Goal: Information Seeking & Learning: Learn about a topic

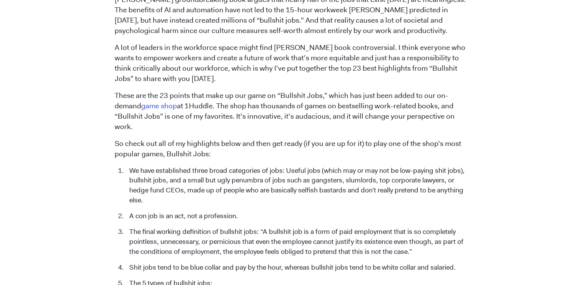
scroll to position [740, 0]
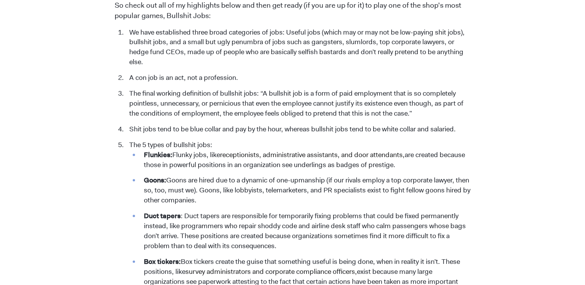
click at [380, 28] on li "We have established three broad categories of jobs: Useful jobs (which may or m…" at bounding box center [297, 48] width 345 height 40
click at [361, 28] on li "We have established three broad categories of jobs: Useful jobs (which may or m…" at bounding box center [297, 48] width 345 height 40
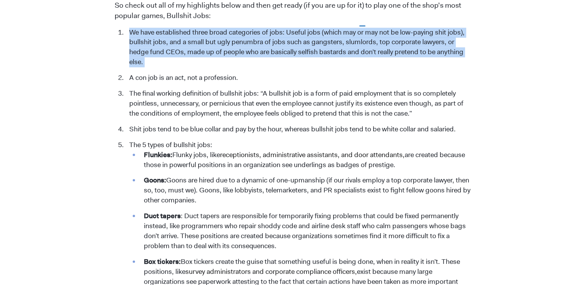
click at [361, 28] on li "We have established three broad categories of jobs: Useful jobs (which may or m…" at bounding box center [297, 48] width 345 height 40
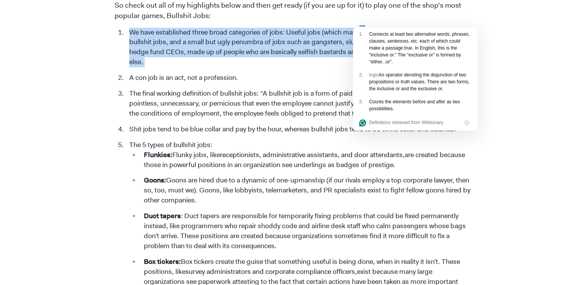
click at [361, 28] on li "We have established three broad categories of jobs: Useful jobs (which may or m…" at bounding box center [297, 48] width 345 height 40
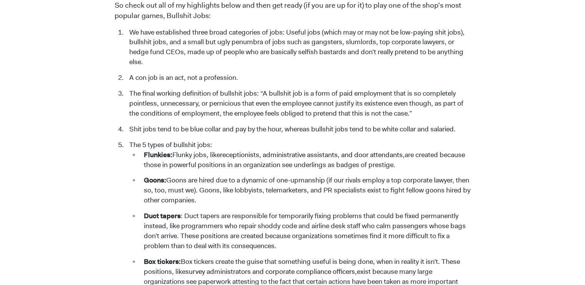
click at [322, 28] on li "We have established three broad categories of jobs: Useful jobs (which may or m…" at bounding box center [297, 48] width 345 height 40
click at [270, 32] on li "We have established three broad categories of jobs: Useful jobs (which may or m…" at bounding box center [297, 48] width 345 height 40
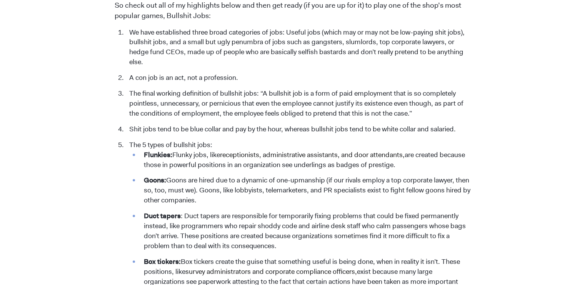
click at [270, 32] on li "We have established three broad categories of jobs: Useful jobs (which may or m…" at bounding box center [297, 48] width 345 height 40
click at [280, 32] on li "We have established three broad categories of jobs: Useful jobs (which may or m…" at bounding box center [297, 48] width 345 height 40
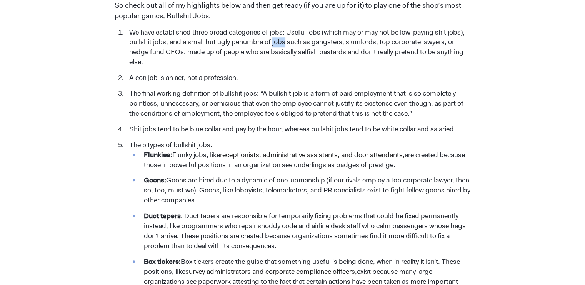
click at [280, 32] on li "We have established three broad categories of jobs: Useful jobs (which may or m…" at bounding box center [297, 48] width 345 height 40
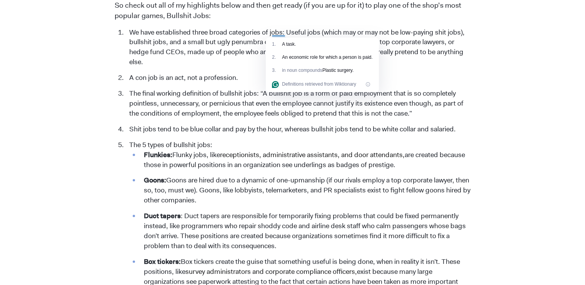
click at [280, 32] on li "We have established three broad categories of jobs: Useful jobs (which may or m…" at bounding box center [297, 48] width 345 height 40
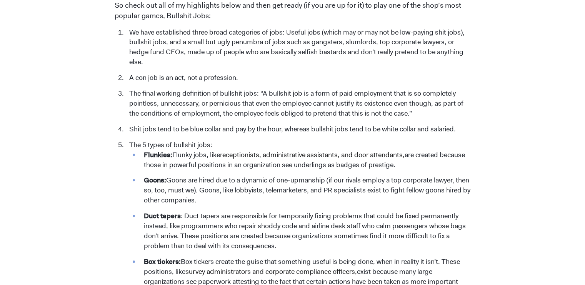
click at [280, 32] on li "We have established three broad categories of jobs: Useful jobs (which may or m…" at bounding box center [297, 48] width 345 height 40
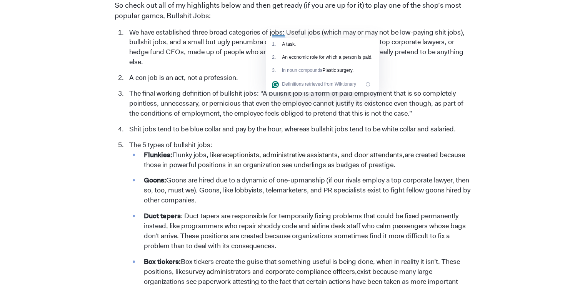
click at [280, 32] on li "We have established three broad categories of jobs: Useful jobs (which may or m…" at bounding box center [297, 48] width 345 height 40
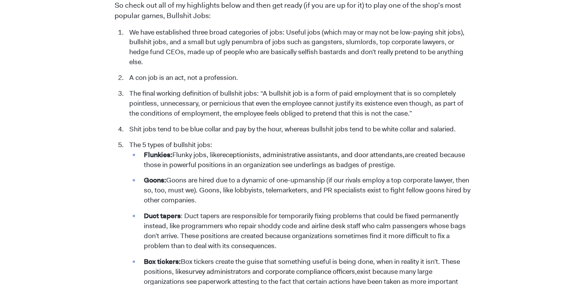
click at [280, 32] on li "We have established three broad categories of jobs: Useful jobs (which may or m…" at bounding box center [297, 48] width 345 height 40
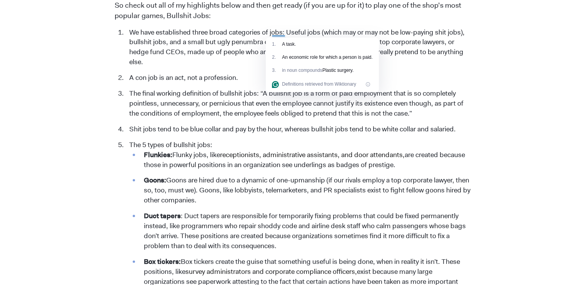
click at [280, 32] on li "We have established three broad categories of jobs: Useful jobs (which may or m…" at bounding box center [297, 48] width 345 height 40
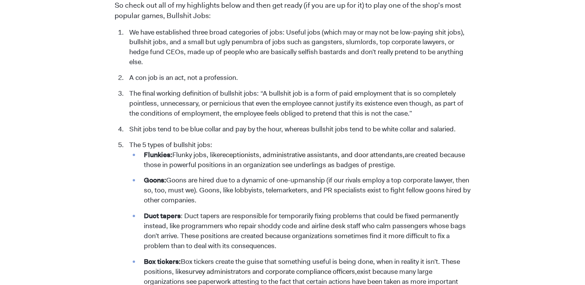
click at [168, 41] on li "We have established three broad categories of jobs: Useful jobs (which may or m…" at bounding box center [297, 48] width 345 height 40
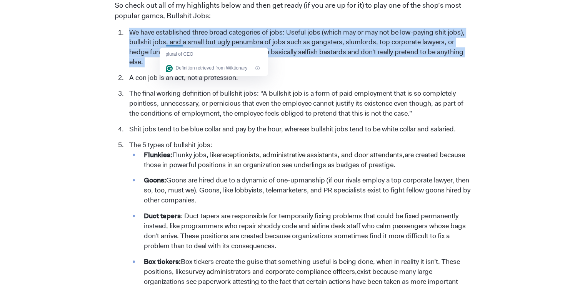
click at [168, 41] on li "We have established three broad categories of jobs: Useful jobs (which may or m…" at bounding box center [297, 48] width 345 height 40
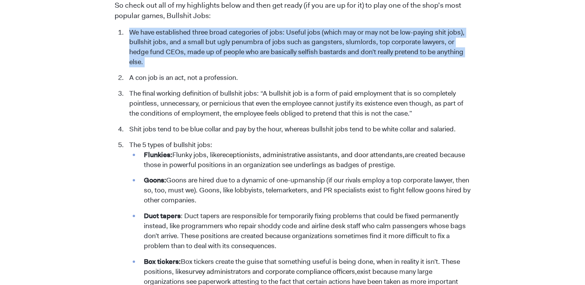
click at [168, 41] on li "We have established three broad categories of jobs: Useful jobs (which may or m…" at bounding box center [297, 48] width 345 height 40
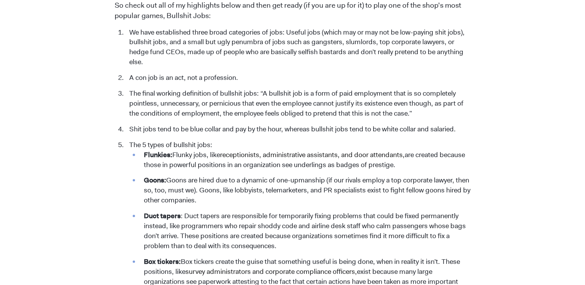
click at [168, 41] on li "We have established three broad categories of jobs: Useful jobs (which may or m…" at bounding box center [297, 48] width 345 height 40
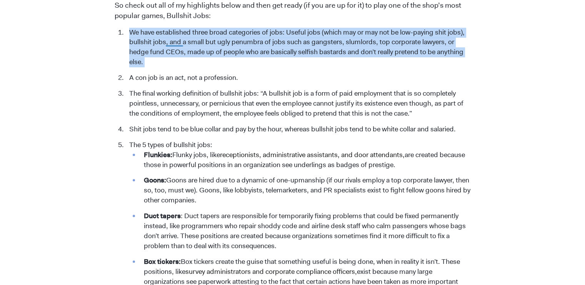
click at [168, 41] on li "We have established three broad categories of jobs: Useful jobs (which may or m…" at bounding box center [297, 48] width 345 height 40
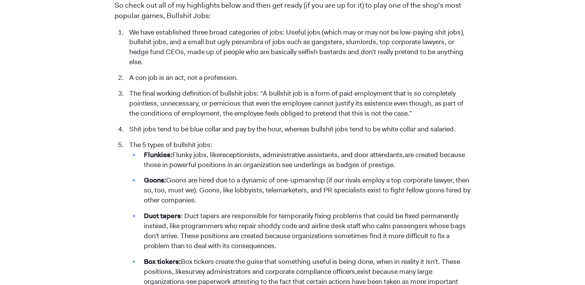
click at [175, 73] on li "A con job is an act, not a profession." at bounding box center [297, 78] width 345 height 10
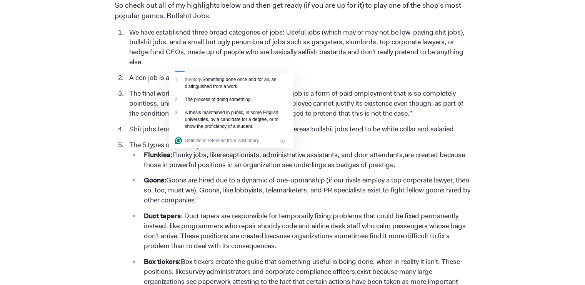
click at [175, 73] on li "A con job is an act, not a profession." at bounding box center [297, 78] width 345 height 10
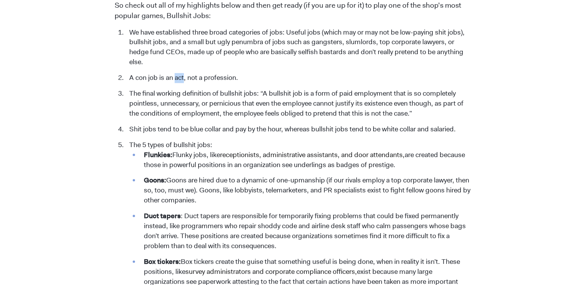
click at [175, 73] on li "A con job is an act, not a profession." at bounding box center [297, 78] width 345 height 10
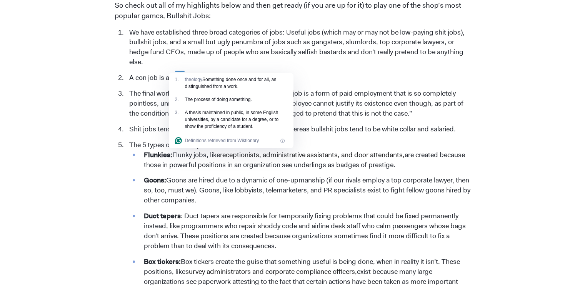
click at [175, 73] on li "A con job is an act, not a profession." at bounding box center [297, 78] width 345 height 10
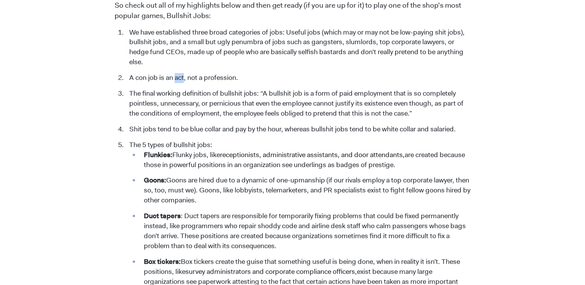
click at [175, 73] on li "A con job is an act, not a profession." at bounding box center [297, 78] width 345 height 10
click at [209, 89] on li "The final working definition of bullshit jobs: “A bullshit job is a form of pai…" at bounding box center [297, 104] width 345 height 30
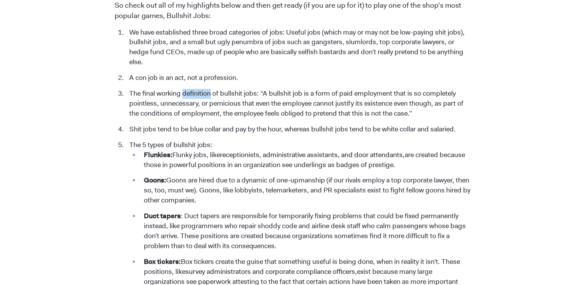
click at [209, 89] on li "The final working definition of bullshit jobs: “A bullshit job is a form of pai…" at bounding box center [297, 104] width 345 height 30
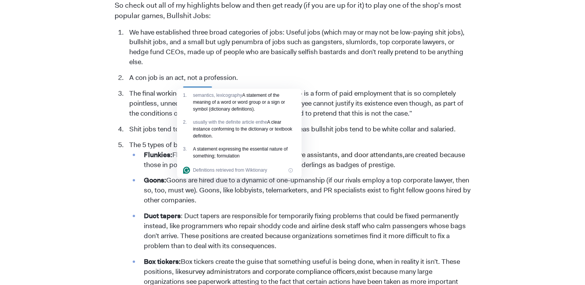
click at [209, 89] on li "The final working definition of bullshit jobs: “A bullshit job is a form of pai…" at bounding box center [297, 104] width 345 height 30
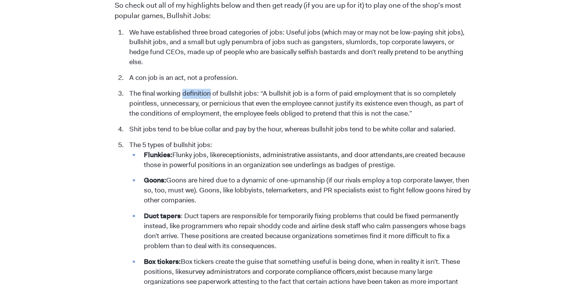
click at [209, 89] on li "The final working definition of bullshit jobs: “A bullshit job is a form of pai…" at bounding box center [297, 104] width 345 height 30
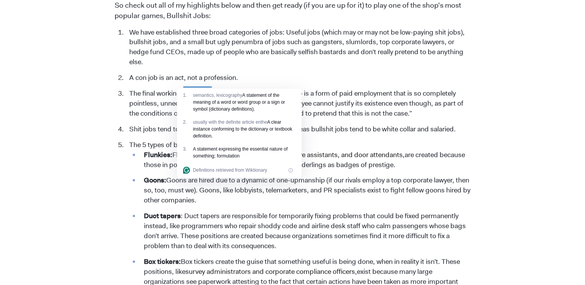
click at [209, 89] on li "The final working definition of bullshit jobs: “A bullshit job is a form of pai…" at bounding box center [297, 104] width 345 height 30
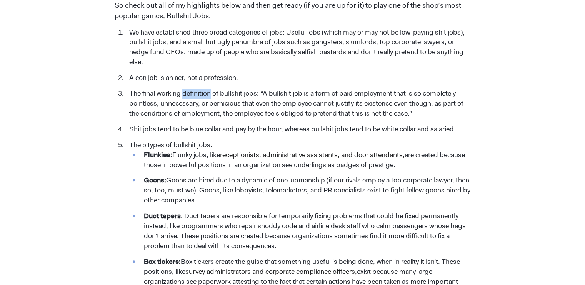
click at [209, 89] on li "The final working definition of bullshit jobs: “A bullshit job is a form of pai…" at bounding box center [297, 104] width 345 height 30
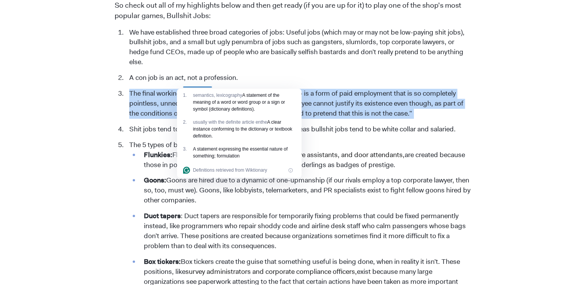
click at [209, 89] on li "The final working definition of bullshit jobs: “A bullshit job is a form of pai…" at bounding box center [297, 104] width 345 height 30
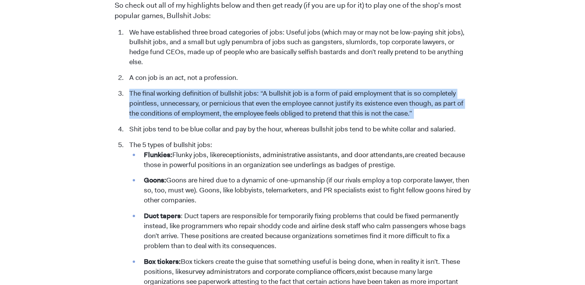
click at [209, 89] on li "The final working definition of bullshit jobs: “A bullshit job is a form of pai…" at bounding box center [297, 104] width 345 height 30
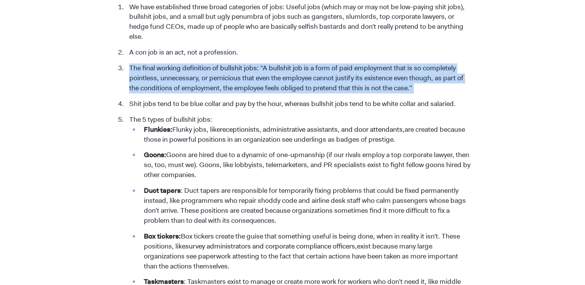
scroll to position [766, 0]
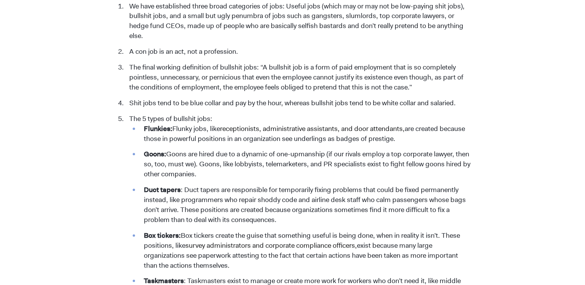
click at [241, 98] on li "Shit jobs tend to be blue collar and pay by the hour, whereas bullshit jobs ten…" at bounding box center [297, 103] width 345 height 10
